Goal: Transaction & Acquisition: Subscribe to service/newsletter

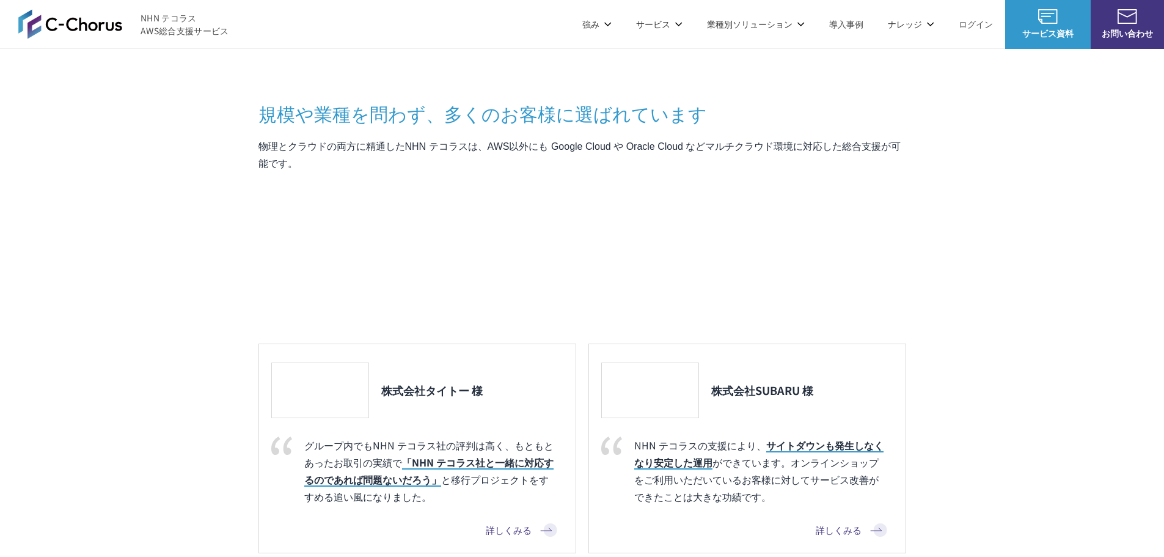
scroll to position [1528, 0]
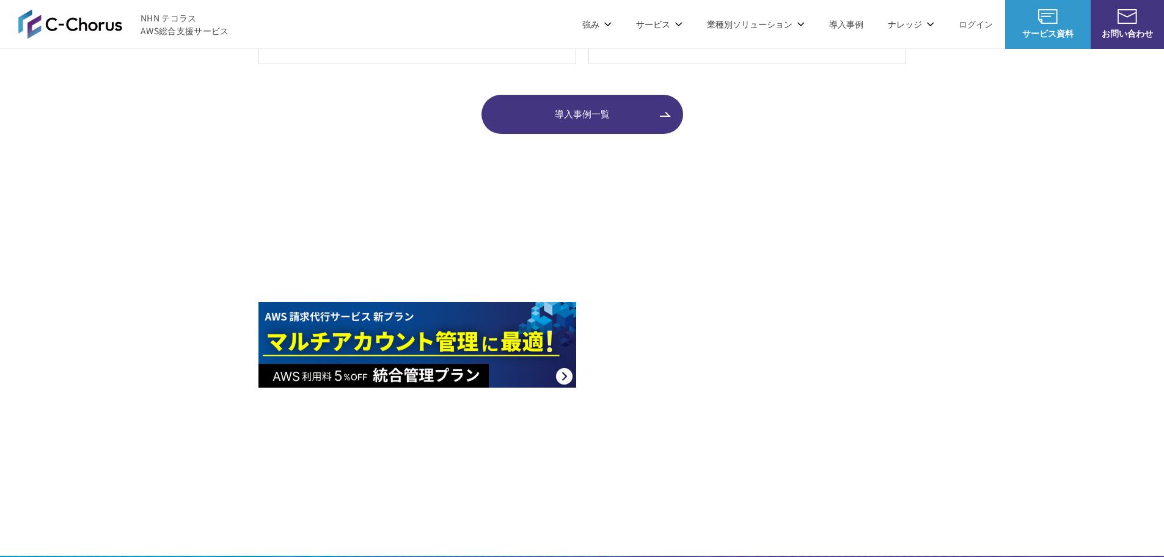
drag, startPoint x: 356, startPoint y: 98, endPoint x: 326, endPoint y: 104, distance: 30.5
click at [356, 98] on dt "AWS請求代行サービス" at bounding box center [338, 104] width 141 height 12
click at [326, 104] on link "AWS請求代行サービス" at bounding box center [311, 104] width 86 height 12
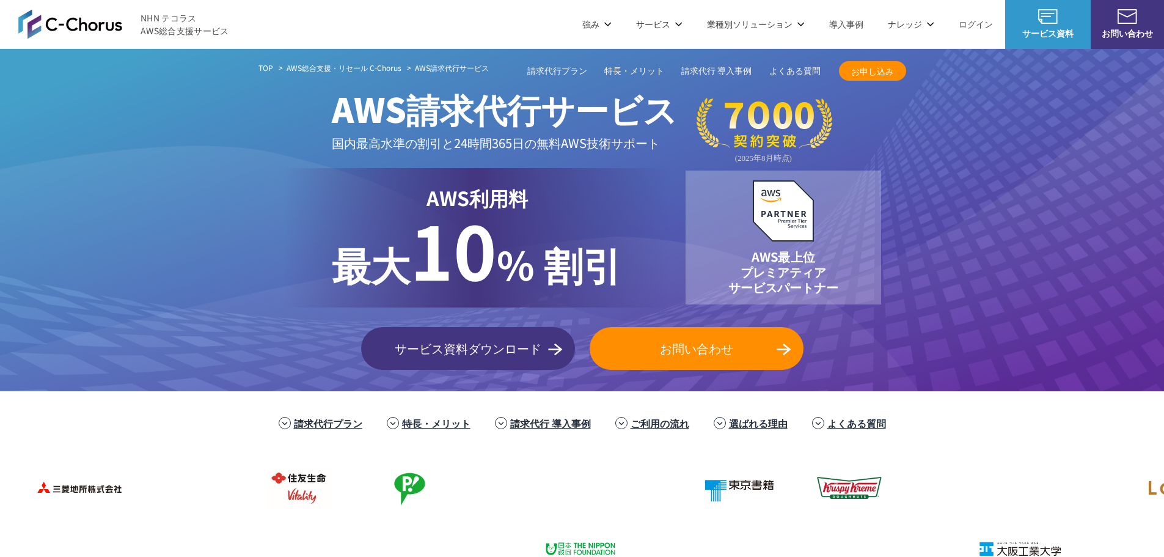
click at [883, 72] on span "お申し込み" at bounding box center [872, 71] width 67 height 13
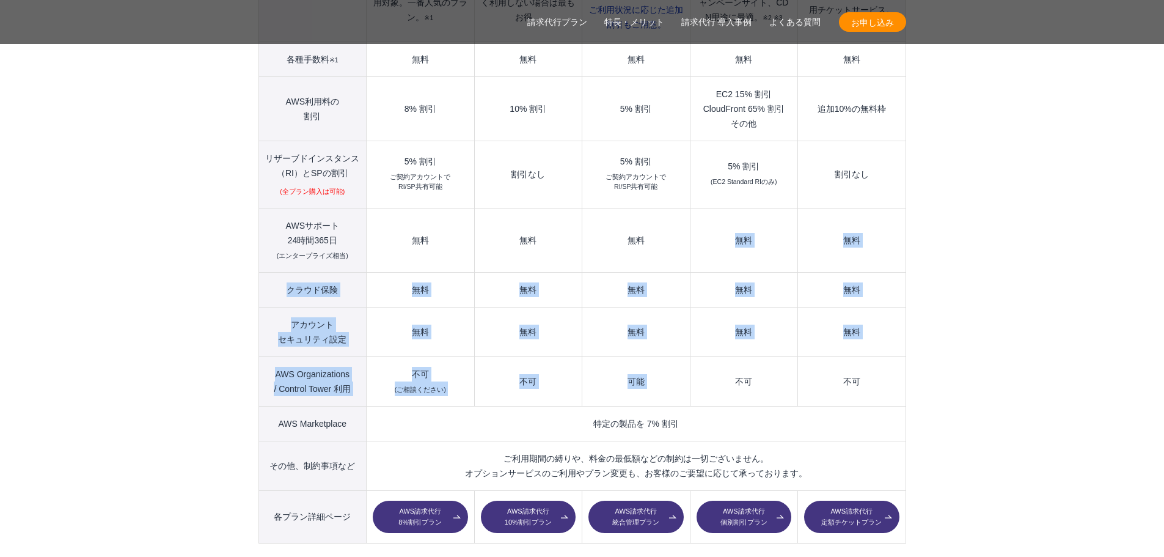
drag, startPoint x: 726, startPoint y: 224, endPoint x: 732, endPoint y: 373, distance: 148.6
click at [730, 361] on tbody "プラン名 AWS請求代行 8 %割引 プラン AWS請求代行 10 %割引 プラン AWS請求代行 統合管理 プラン AWS請求代行 個別割引 プラン" at bounding box center [582, 194] width 647 height 699
click at [732, 373] on td "不可" at bounding box center [744, 381] width 108 height 50
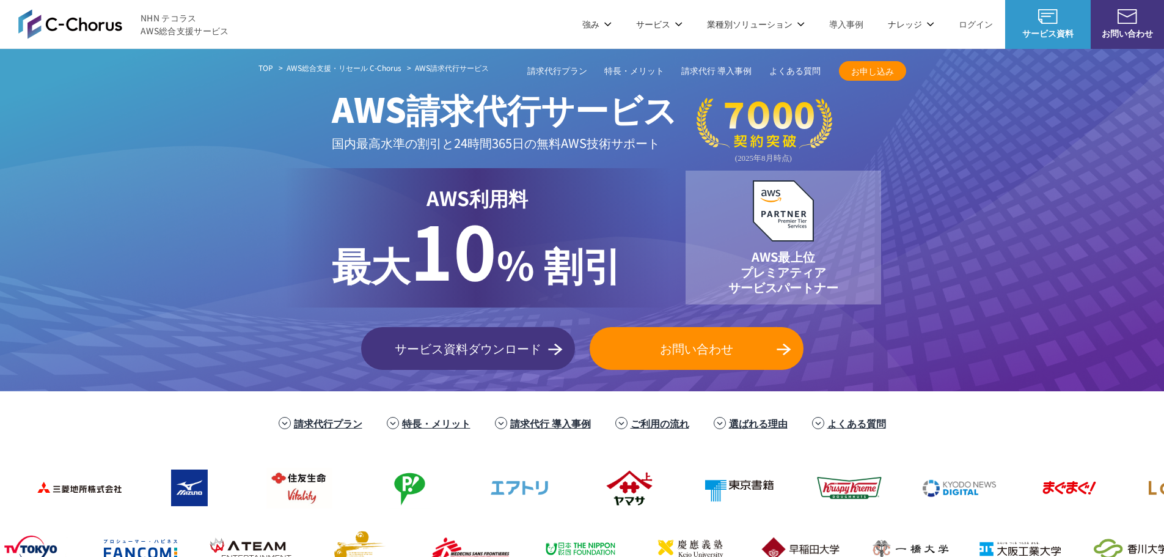
drag, startPoint x: 895, startPoint y: 442, endPoint x: 882, endPoint y: 110, distance: 332.2
